Goal: Find specific page/section: Find specific page/section

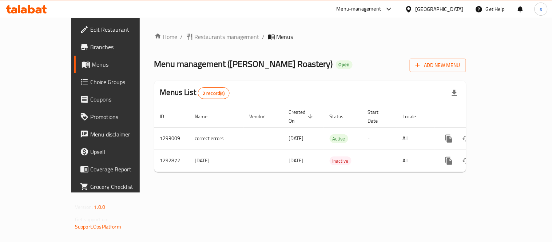
click at [420, 12] on div "[GEOGRAPHIC_DATA]" at bounding box center [440, 9] width 48 height 8
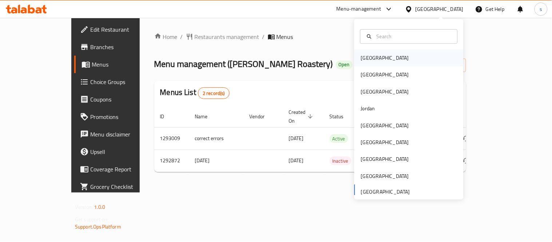
click at [362, 59] on div "[GEOGRAPHIC_DATA]" at bounding box center [385, 58] width 48 height 8
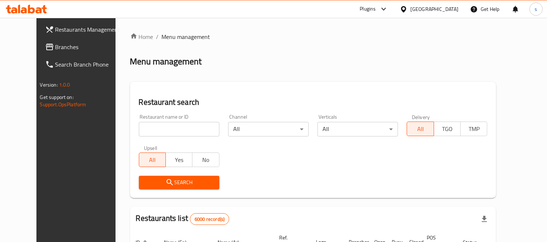
click at [388, 9] on div at bounding box center [383, 9] width 9 height 3
click at [338, 65] on div "Menu-management" at bounding box center [338, 66] width 45 height 8
click at [55, 49] on span "Branches" at bounding box center [88, 47] width 67 height 9
